Goal: Task Accomplishment & Management: Manage account settings

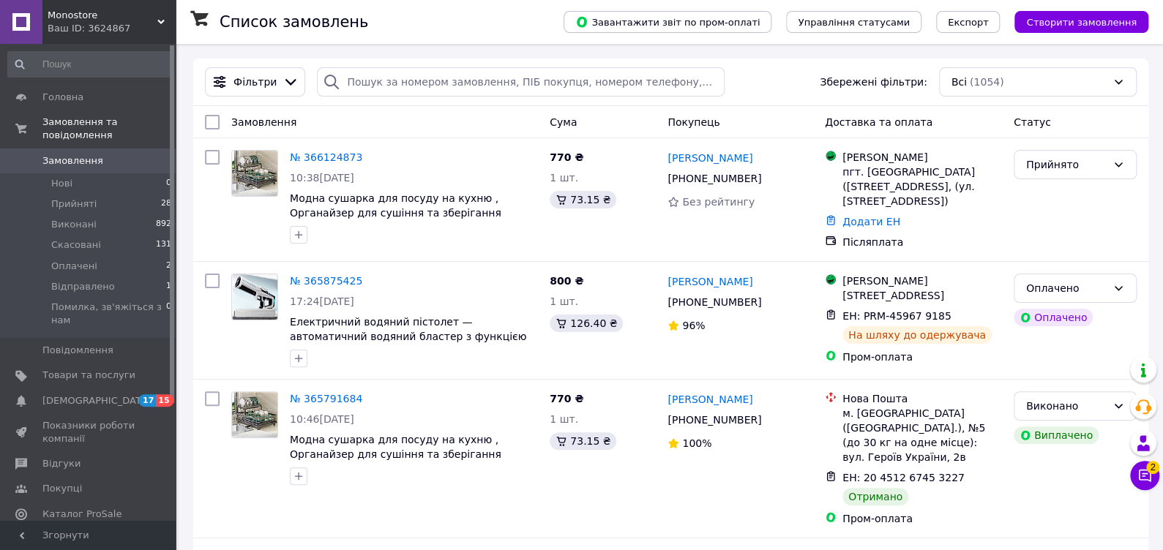
click at [71, 154] on span "Замовлення" at bounding box center [72, 160] width 61 height 13
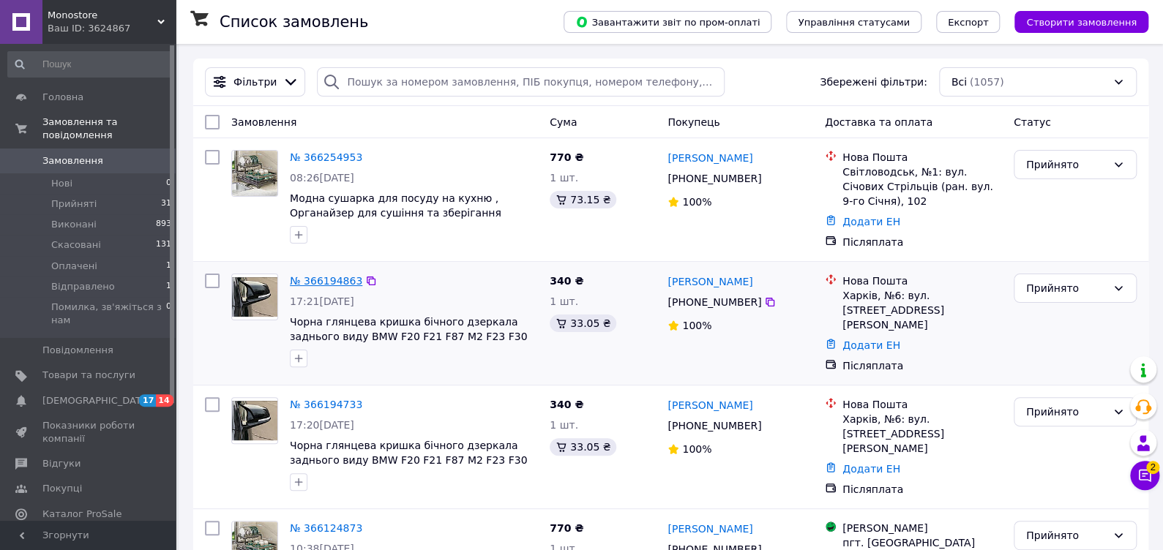
click at [340, 277] on link "№ 366194863" at bounding box center [326, 281] width 72 height 12
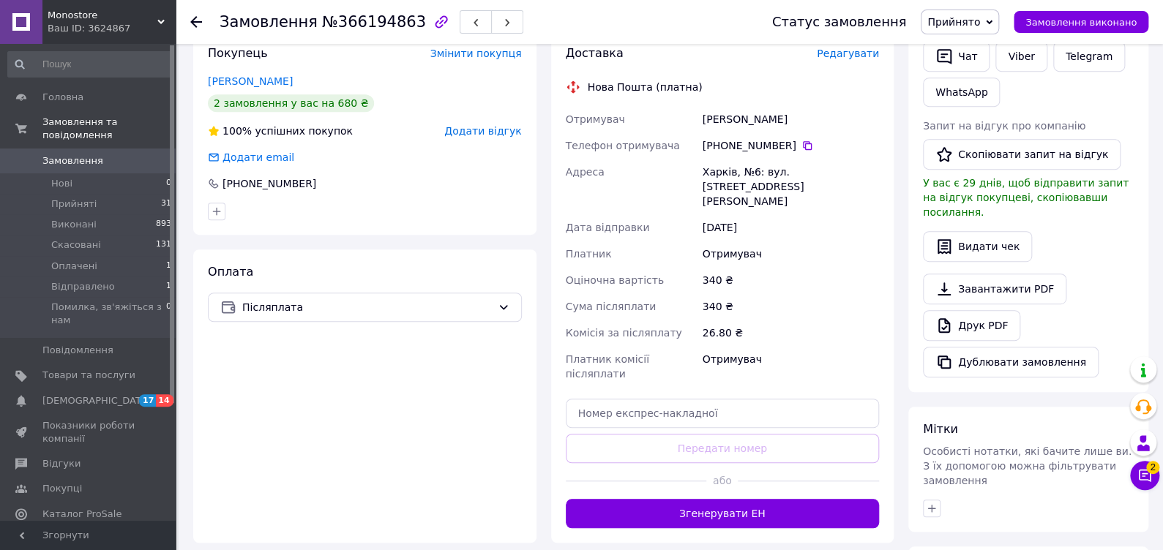
scroll to position [482, 0]
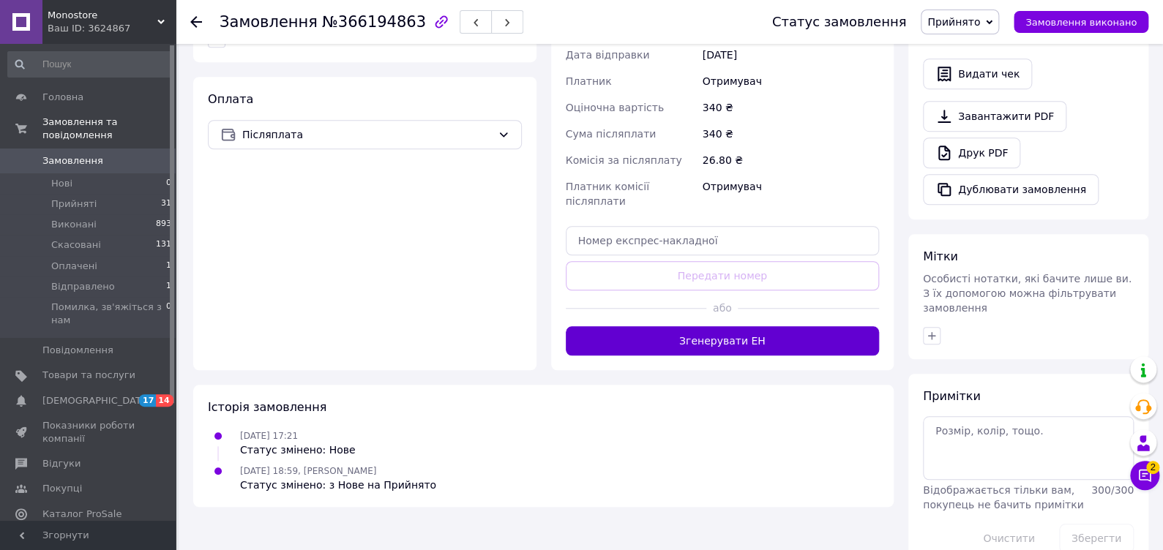
click at [675, 326] on button "Згенерувати ЕН" at bounding box center [723, 340] width 314 height 29
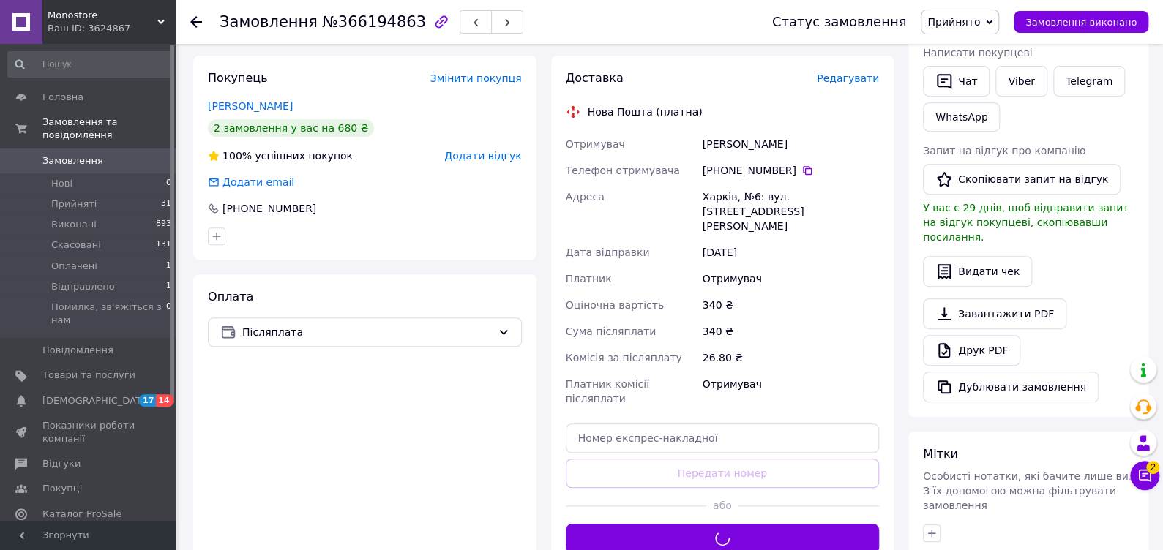
scroll to position [0, 0]
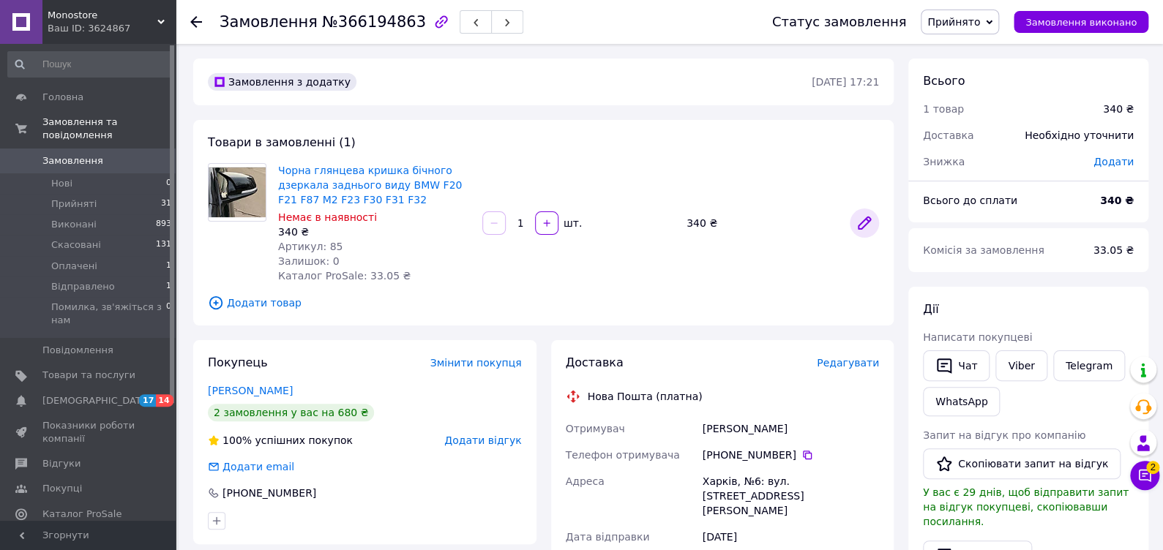
click at [857, 217] on icon at bounding box center [864, 223] width 18 height 18
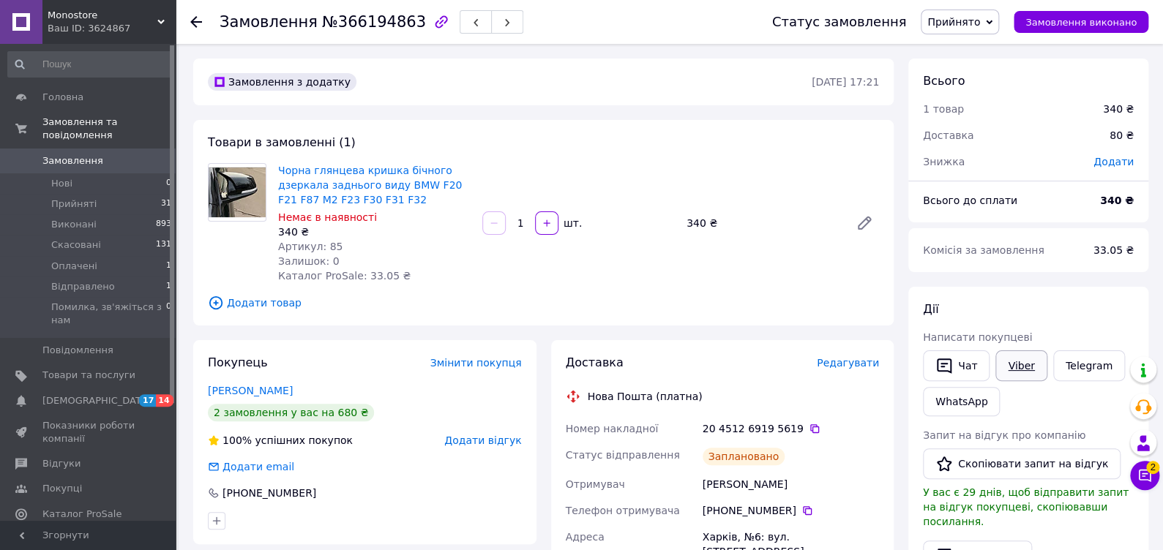
click at [1025, 366] on link "Viber" at bounding box center [1020, 365] width 51 height 31
click at [99, 154] on span "Замовлення" at bounding box center [88, 160] width 93 height 13
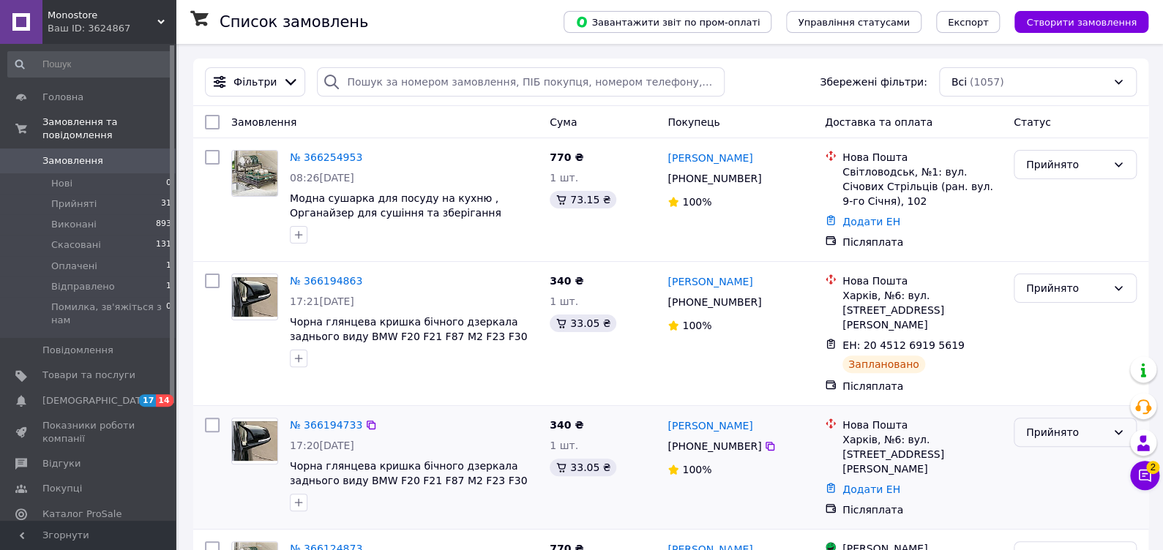
click at [1070, 425] on div "Прийнято" at bounding box center [1066, 432] width 80 height 16
click at [1047, 310] on li "Скасовано" at bounding box center [1074, 313] width 121 height 26
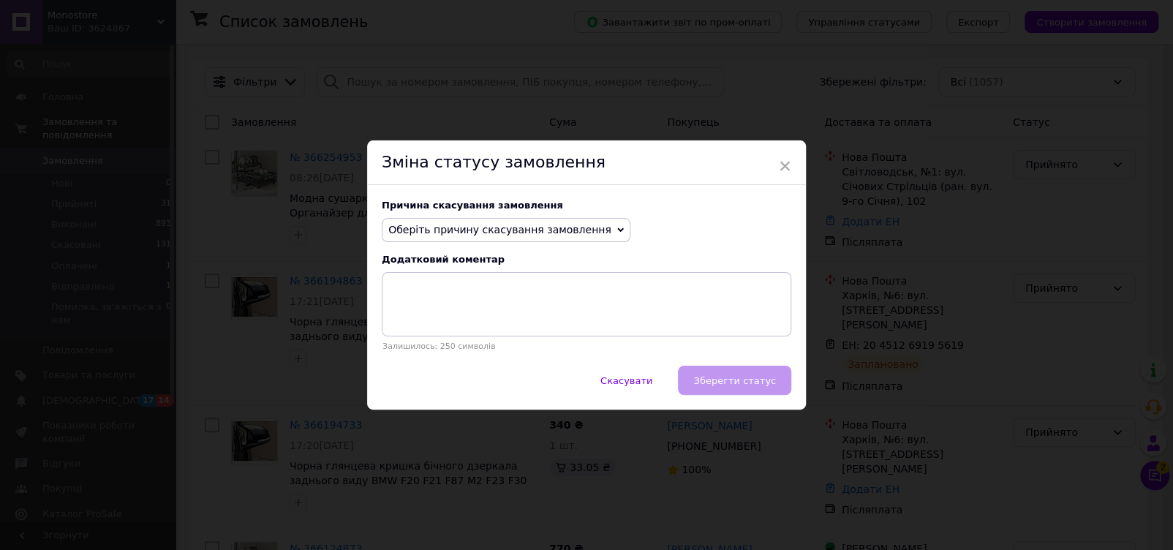
click at [535, 243] on div "Причина скасування замовлення Оберіть причину скасування замовлення Немає в ная…" at bounding box center [586, 275] width 439 height 181
click at [531, 234] on span "Оберіть причину скасування замовлення" at bounding box center [499, 230] width 223 height 12
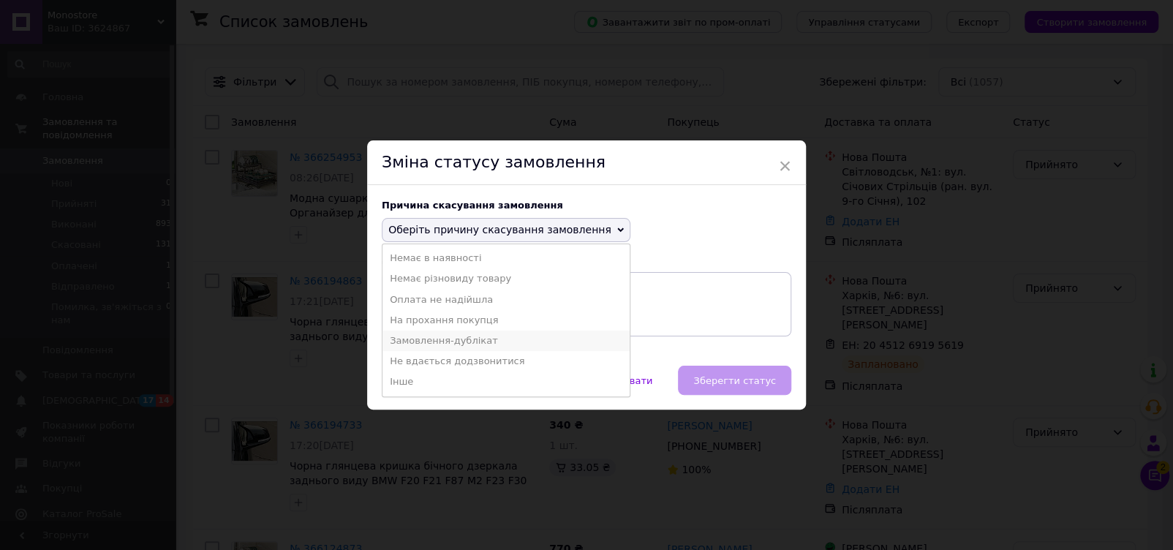
click at [503, 337] on li "Замовлення-дублікат" at bounding box center [506, 341] width 247 height 20
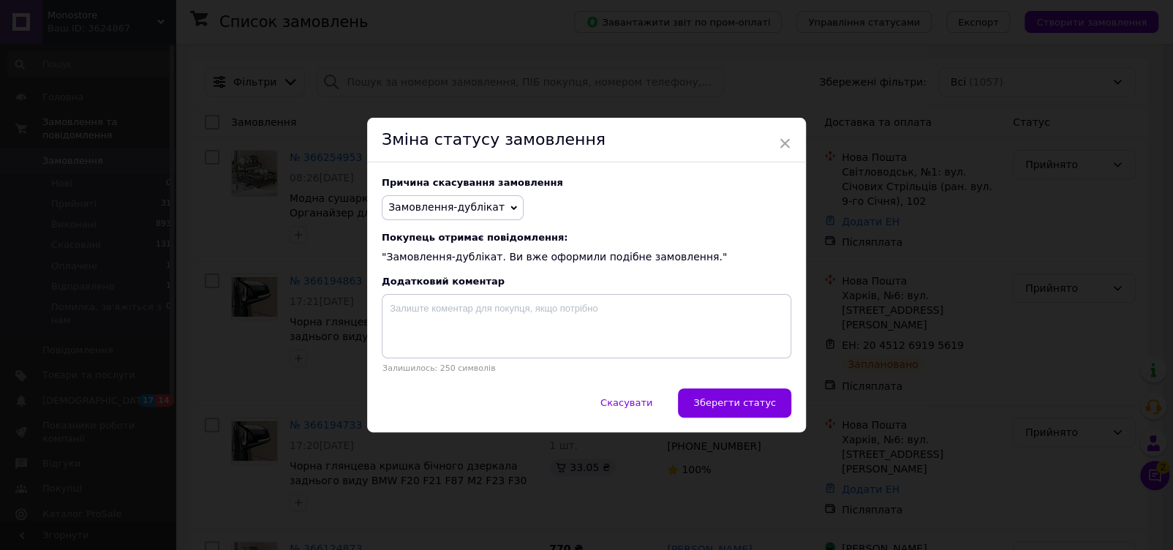
drag, startPoint x: 751, startPoint y: 408, endPoint x: 761, endPoint y: 408, distance: 10.2
click at [754, 408] on span "Зберегти статус" at bounding box center [735, 402] width 83 height 11
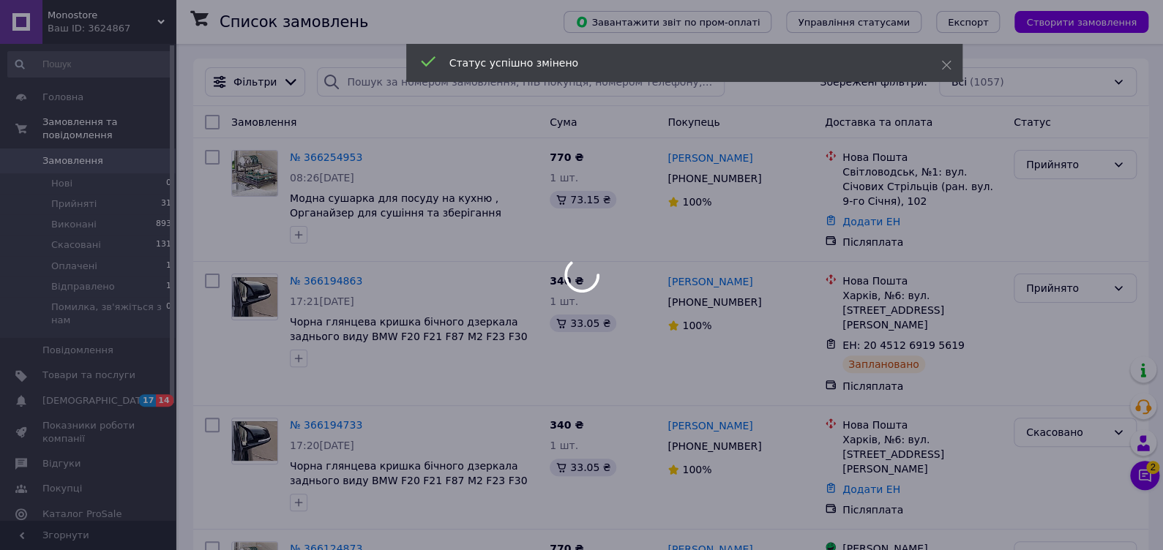
drag, startPoint x: 761, startPoint y: 408, endPoint x: 796, endPoint y: 453, distance: 57.4
click at [796, 453] on div at bounding box center [581, 275] width 1163 height 550
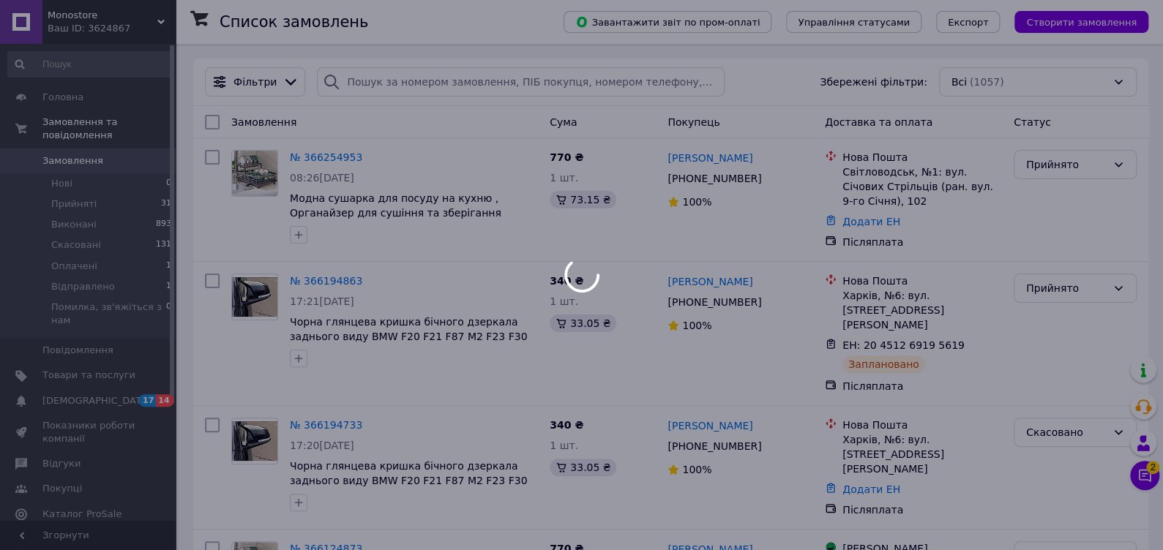
click at [315, 164] on div at bounding box center [581, 275] width 1163 height 550
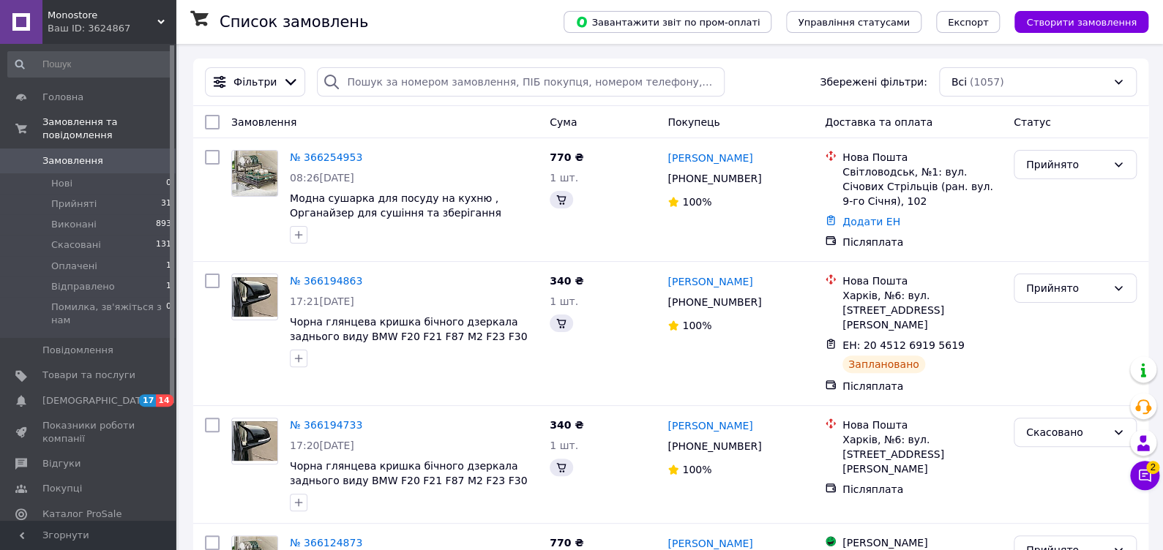
click at [304, 159] on link "№ 366254953" at bounding box center [326, 157] width 72 height 12
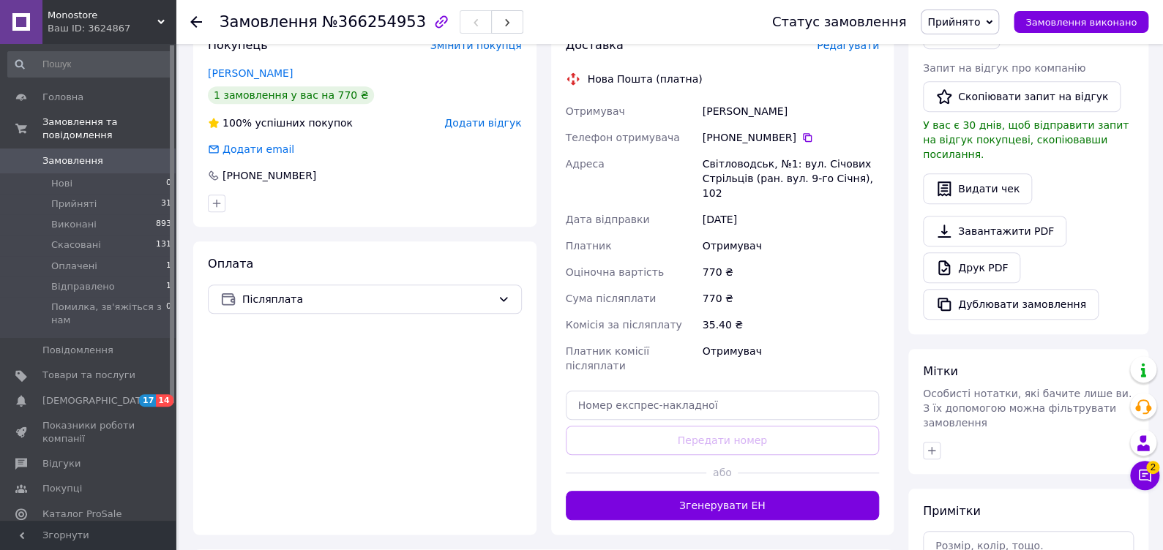
scroll to position [439, 0]
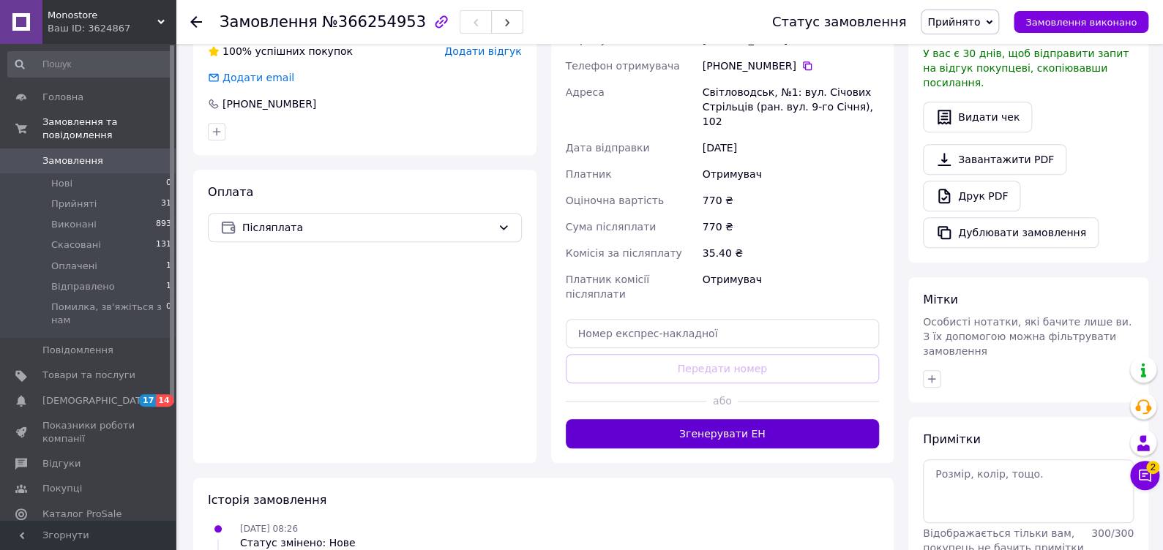
click at [713, 419] on button "Згенерувати ЕН" at bounding box center [723, 433] width 314 height 29
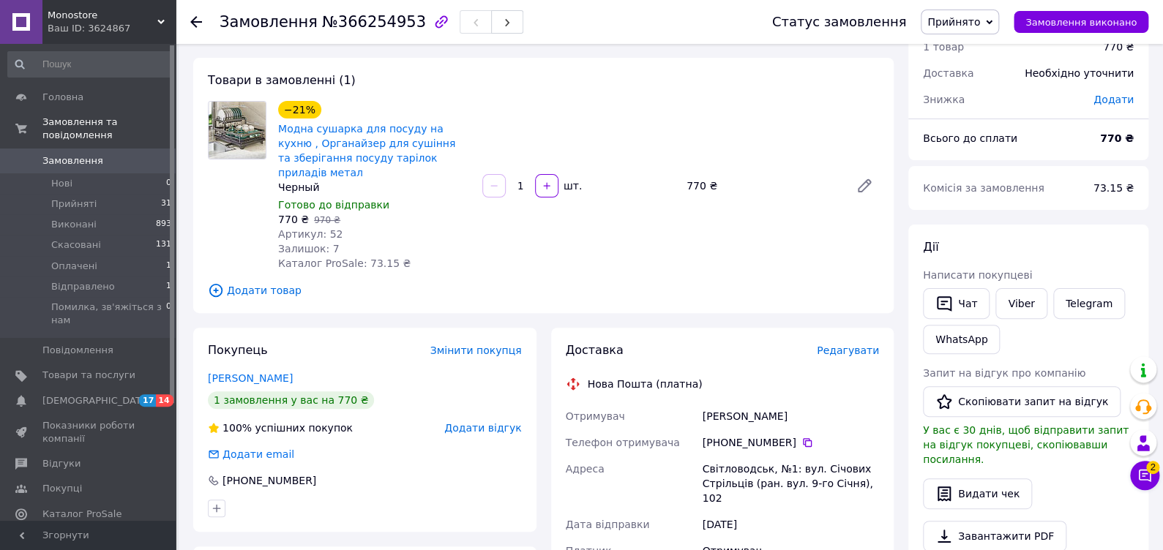
scroll to position [0, 0]
